Goal: Check status

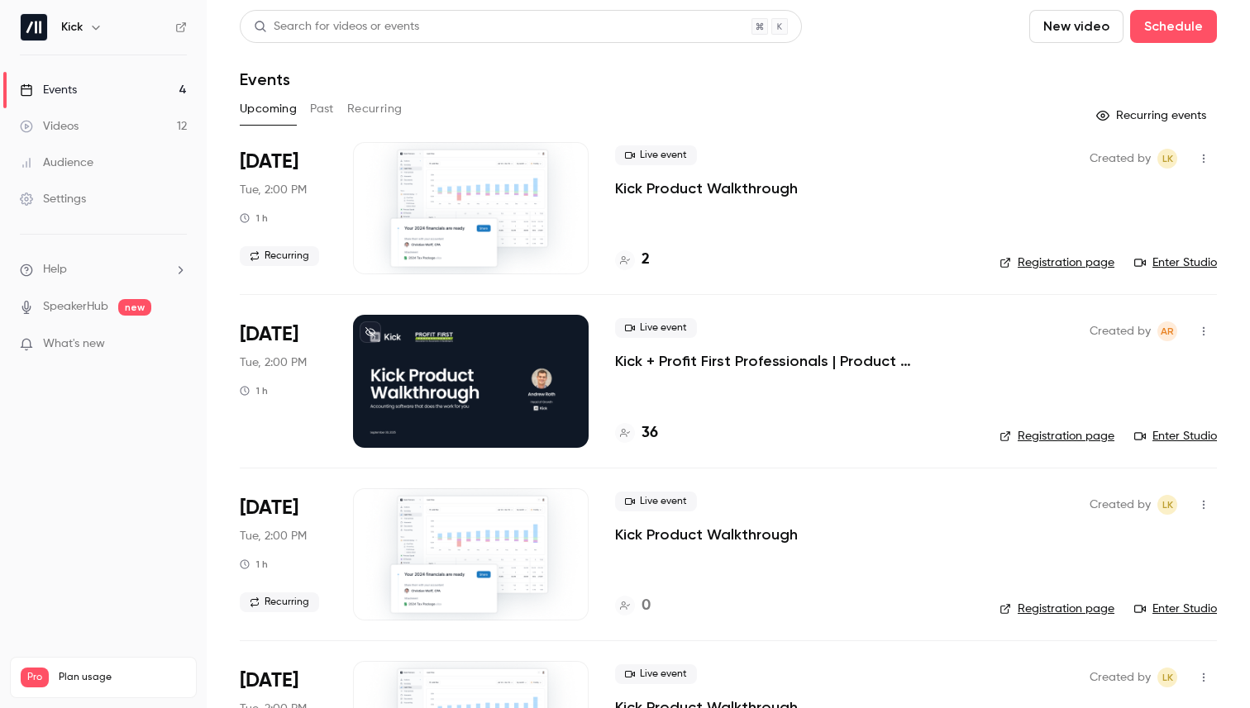
click at [321, 110] on button "Past" at bounding box center [322, 109] width 24 height 26
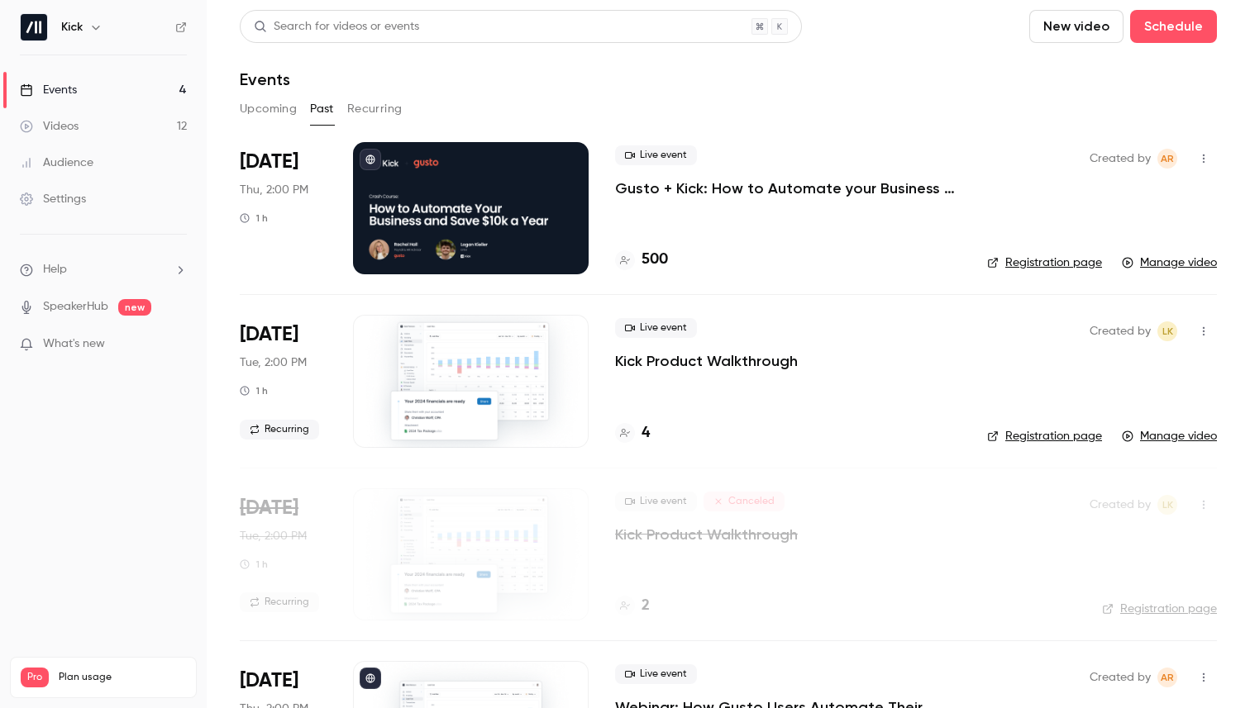
click at [683, 355] on p "Kick Product Walkthrough" at bounding box center [706, 361] width 183 height 20
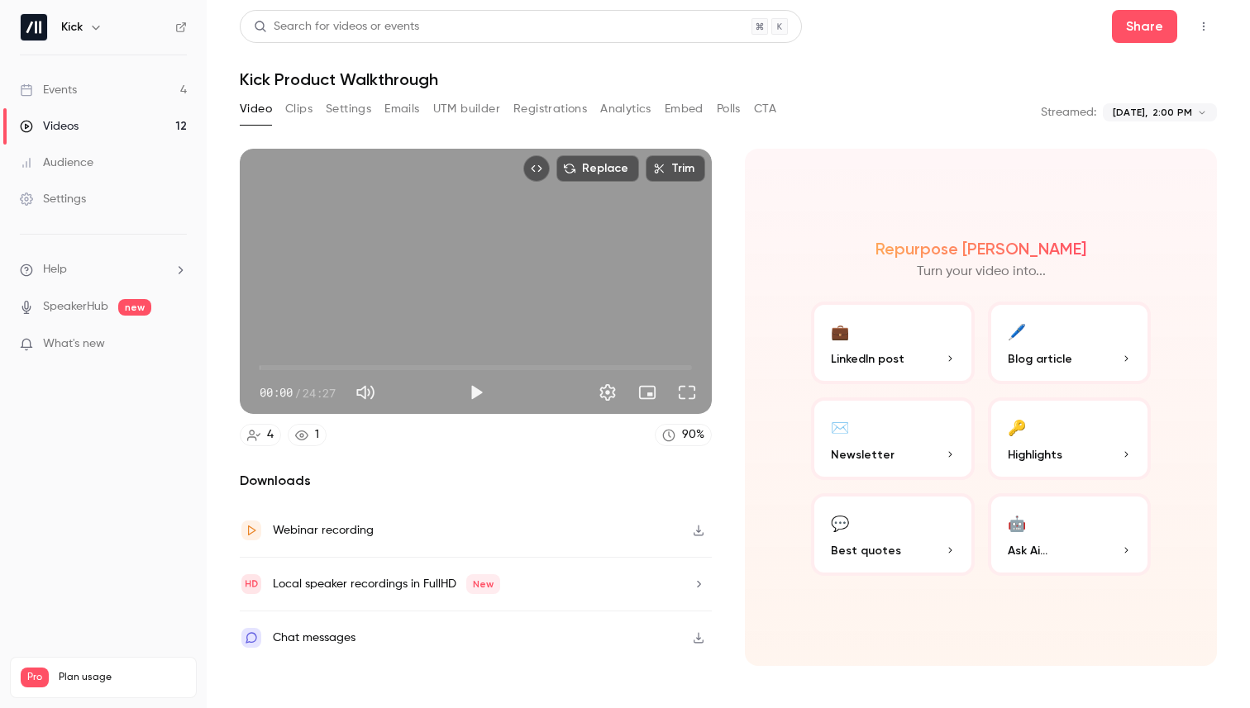
click at [545, 110] on button "Registrations" at bounding box center [550, 109] width 74 height 26
